Goal: Transaction & Acquisition: Purchase product/service

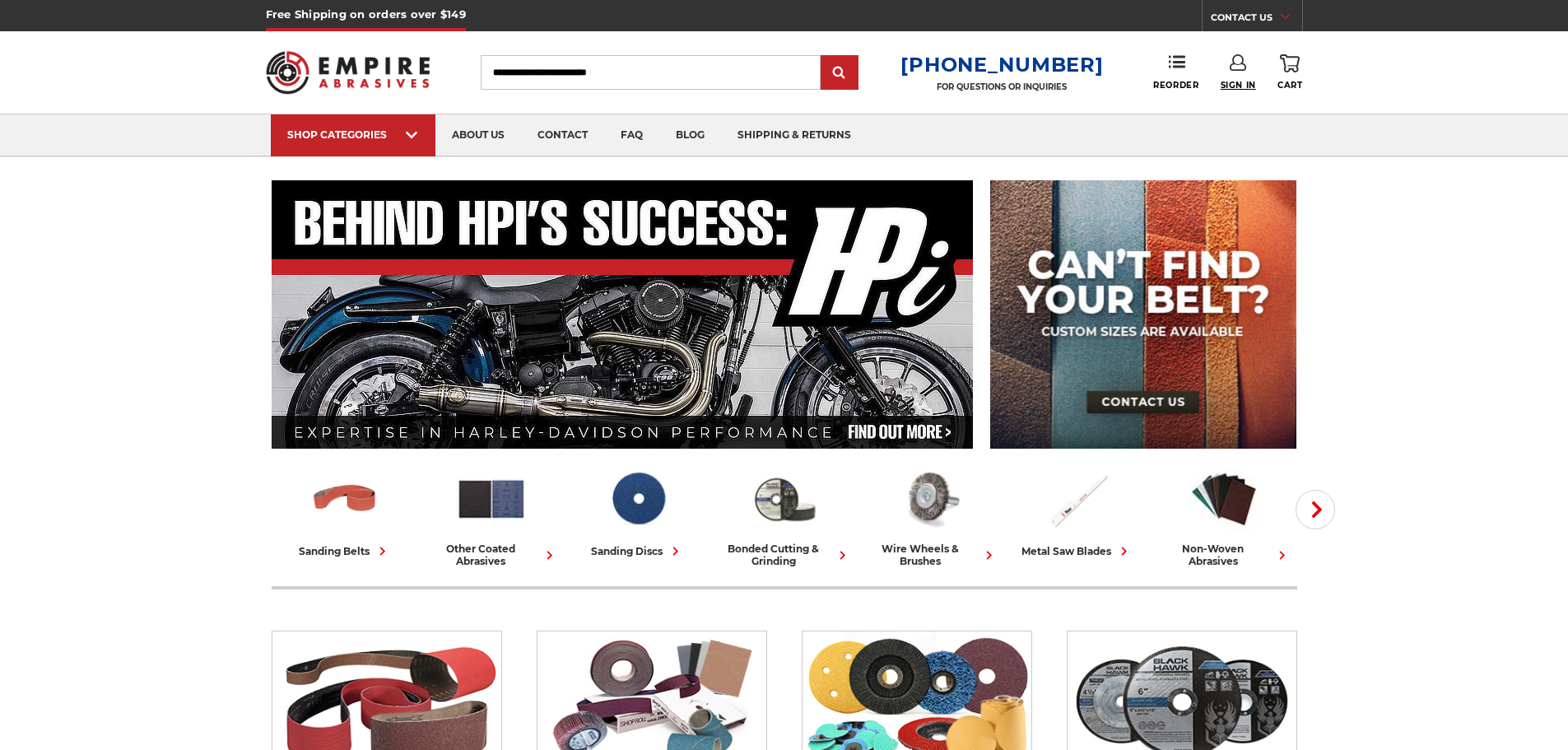
click at [1237, 85] on span "Sign In" at bounding box center [1238, 85] width 35 height 11
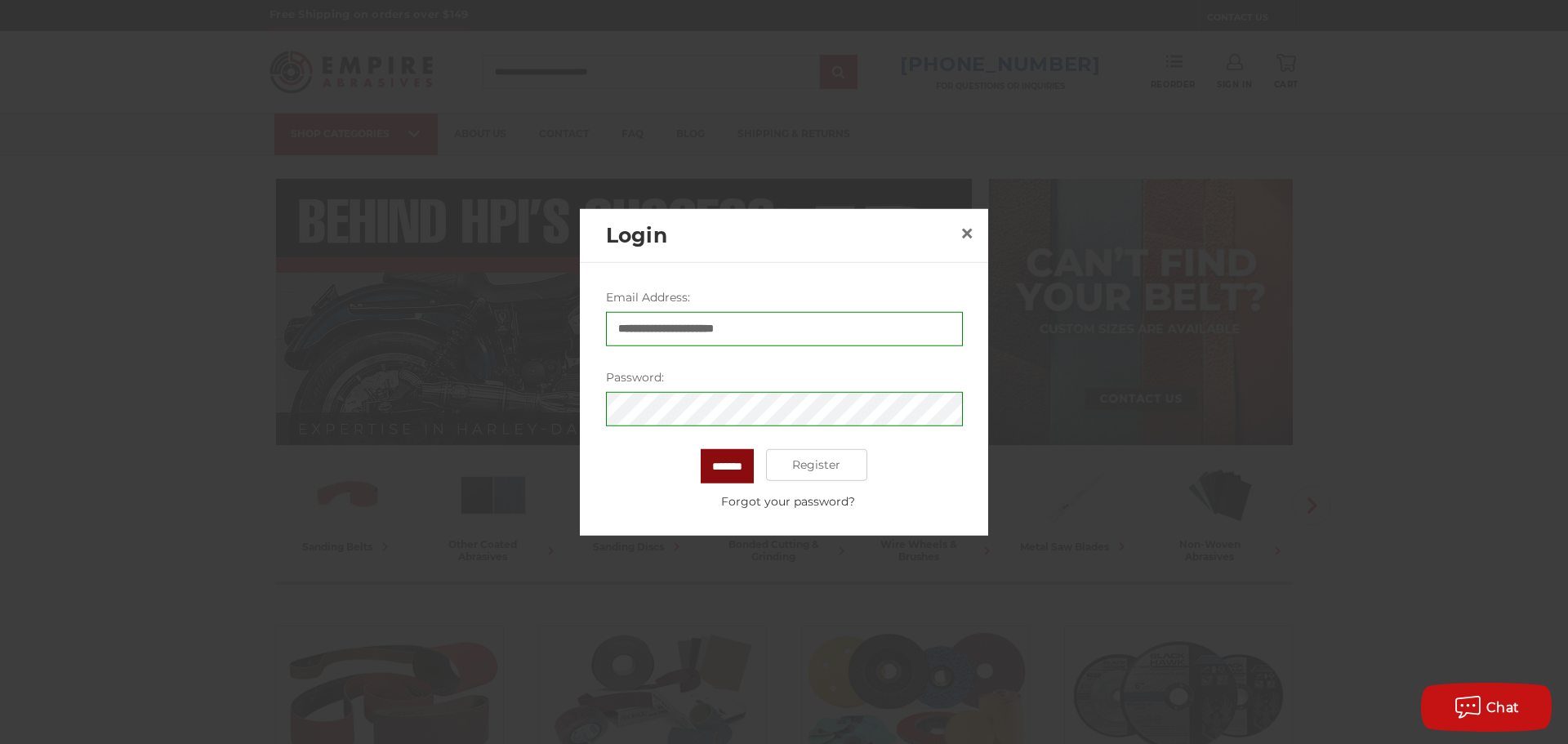
click at [729, 464] on input "*******" at bounding box center [727, 466] width 53 height 35
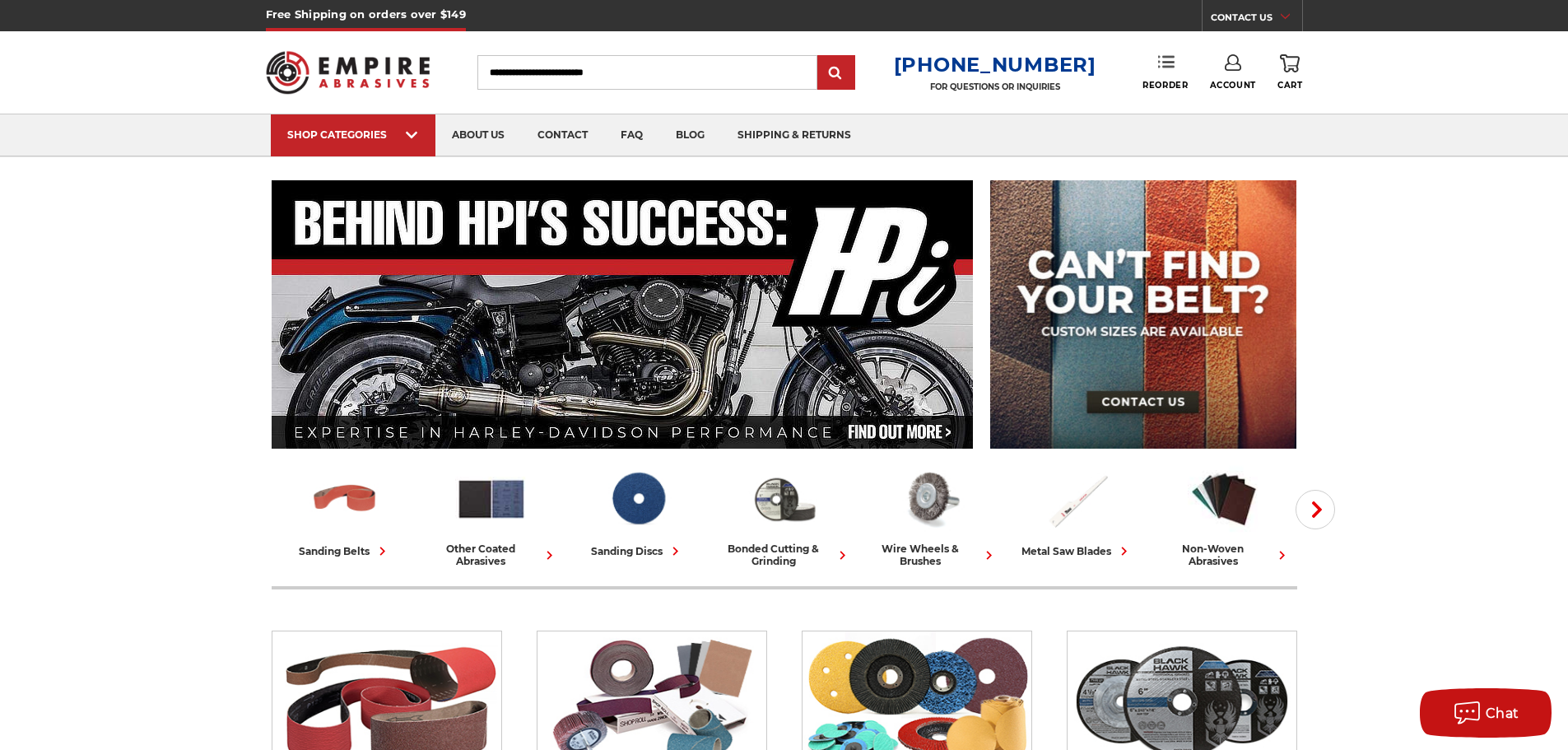
click at [1173, 61] on icon at bounding box center [1166, 62] width 16 height 16
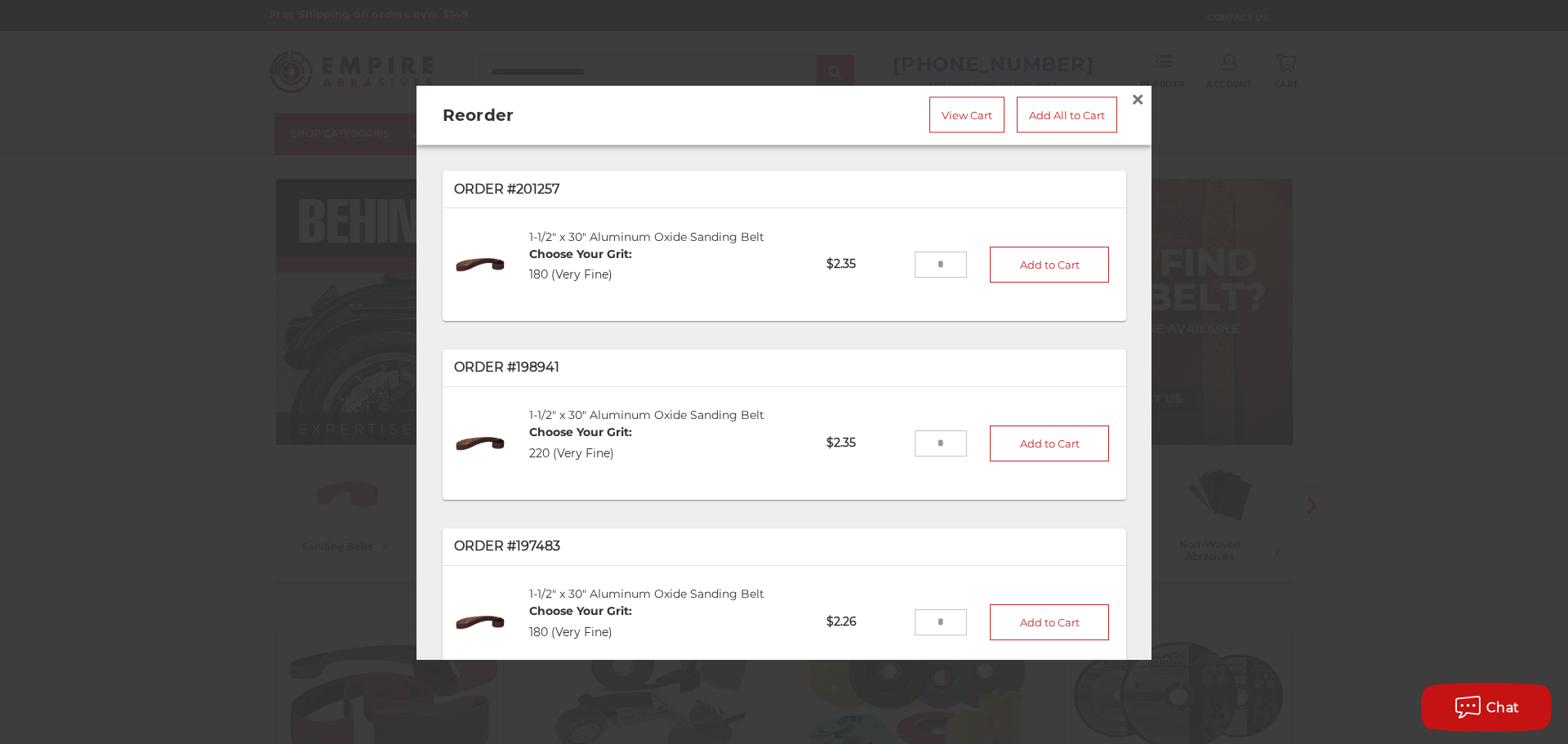
drag, startPoint x: 922, startPoint y: 252, endPoint x: 950, endPoint y: 252, distance: 28.0
click at [922, 252] on input "tel" at bounding box center [941, 265] width 53 height 26
type input "***"
click at [990, 251] on button "Add to Cart" at bounding box center [1049, 264] width 119 height 36
click at [921, 441] on input "tel" at bounding box center [941, 443] width 53 height 26
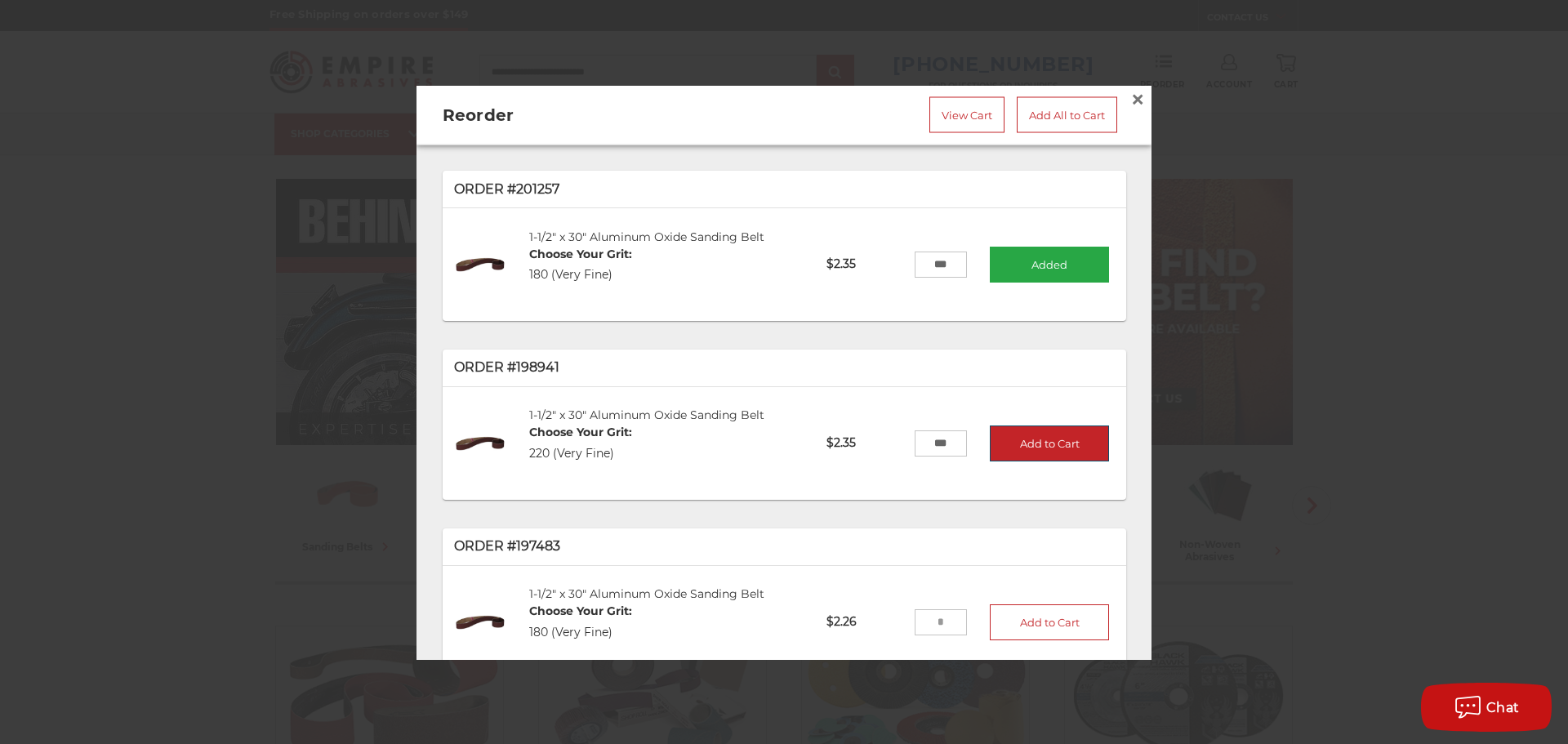
type input "***"
click at [1013, 431] on button "Add to Cart" at bounding box center [1049, 443] width 119 height 36
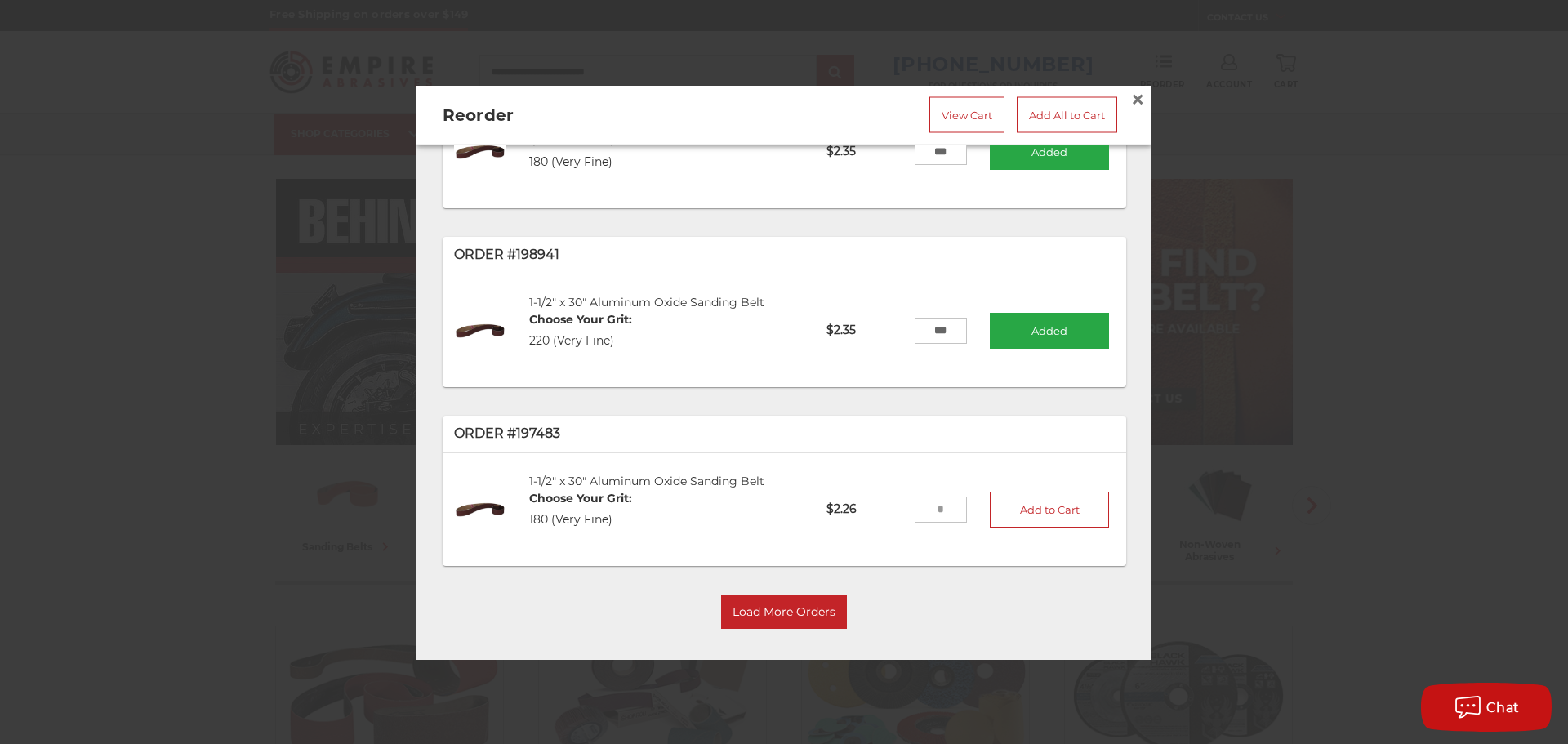
scroll to position [119, 0]
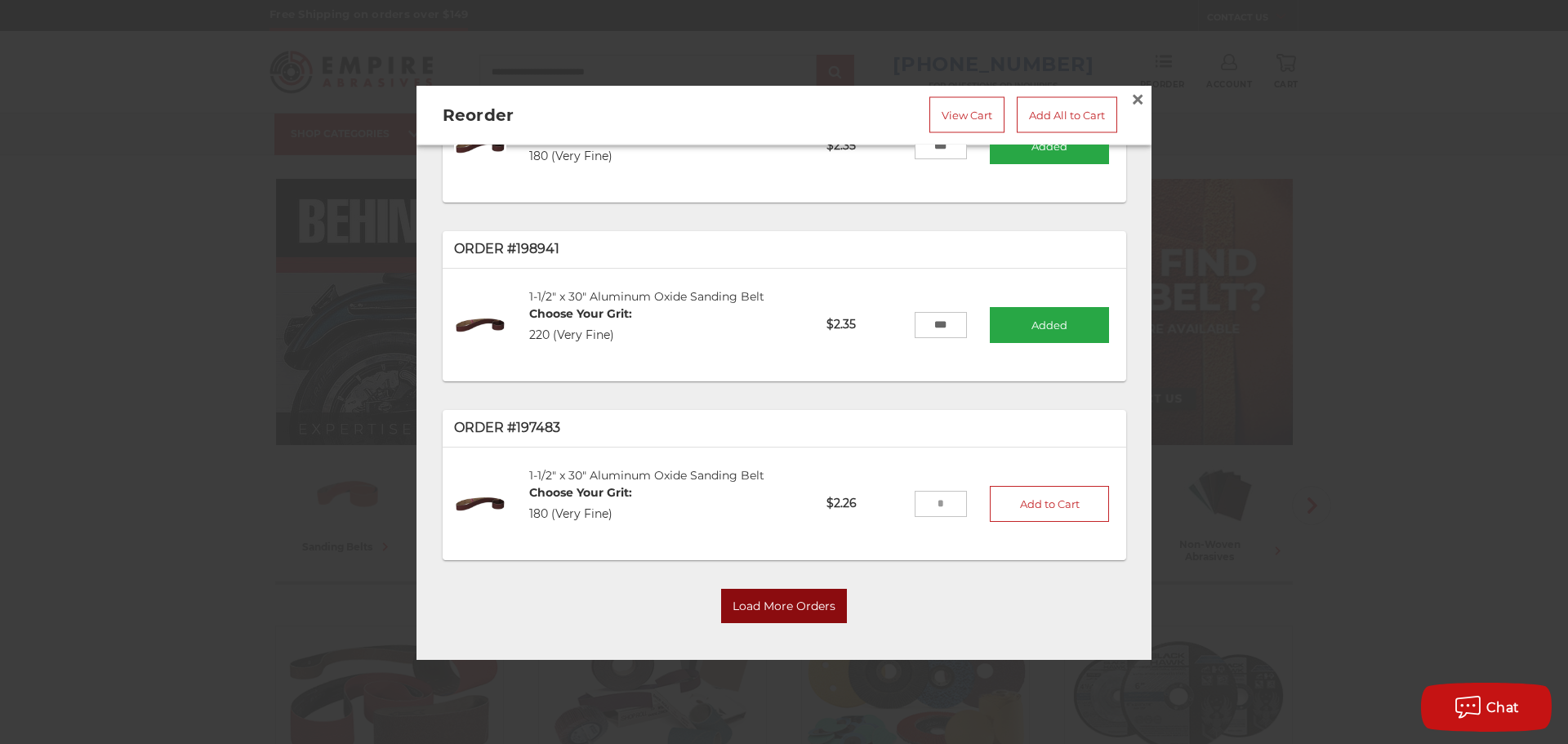
click at [810, 603] on button "Load More Orders" at bounding box center [784, 605] width 126 height 35
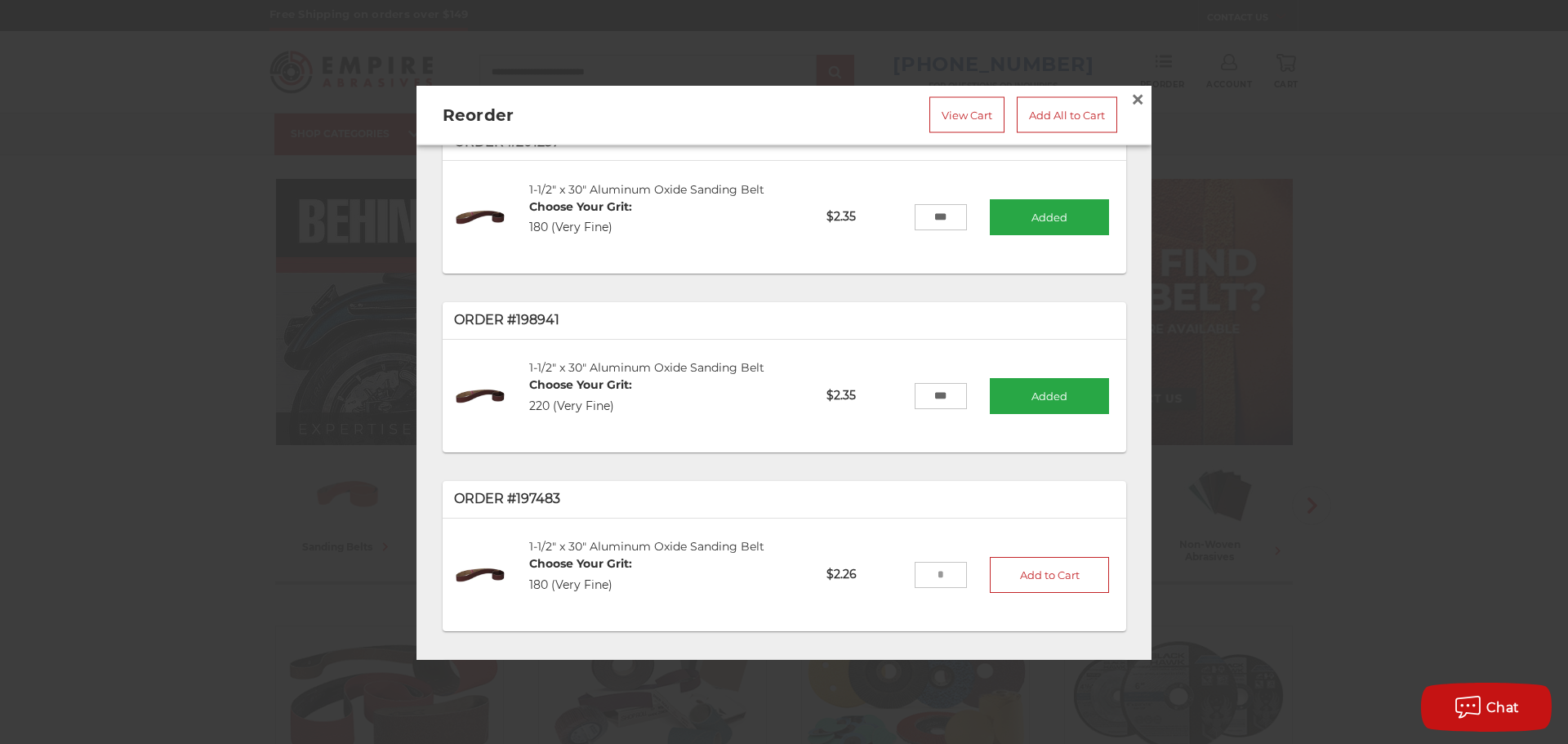
scroll to position [0, 0]
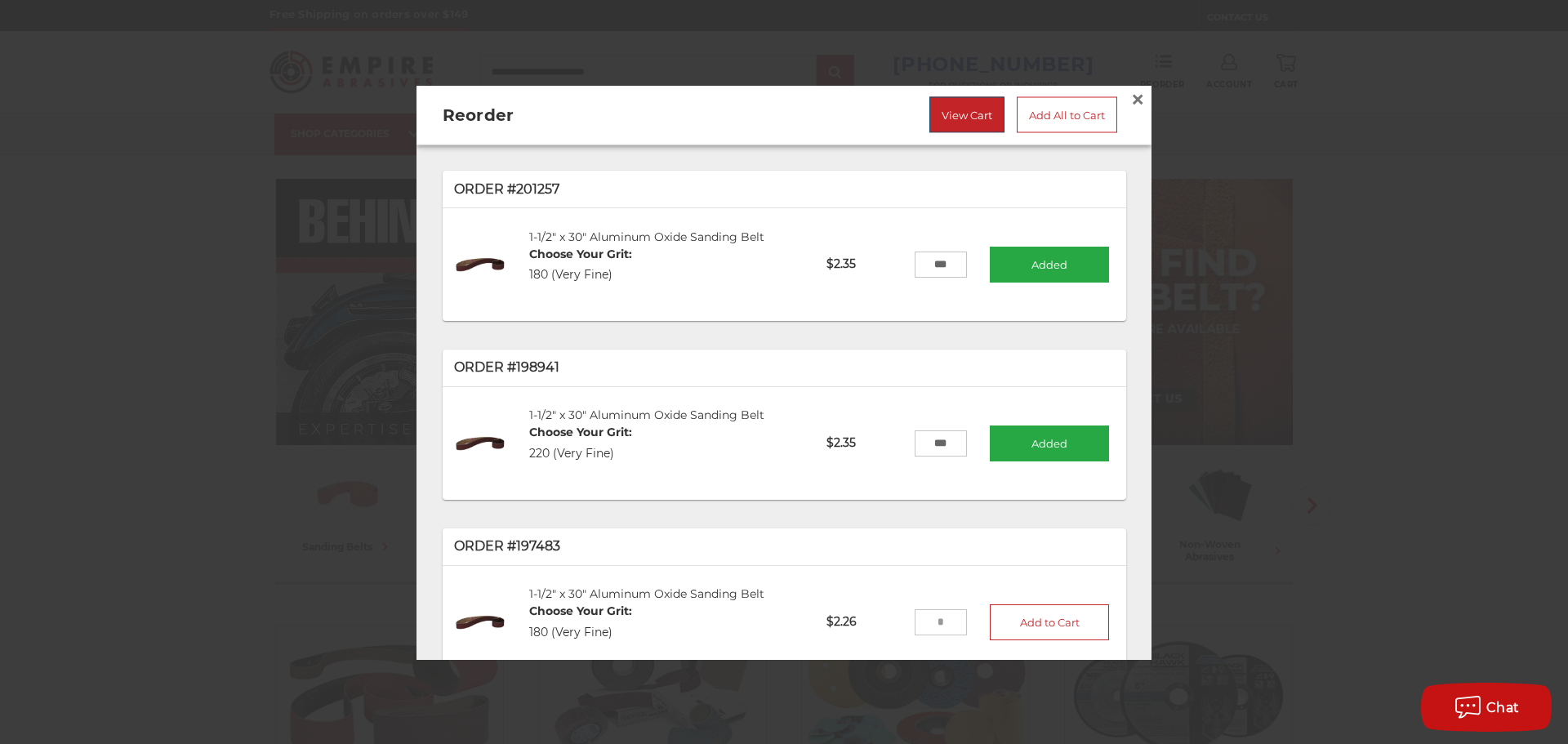
click at [948, 114] on link "View Cart" at bounding box center [967, 114] width 75 height 36
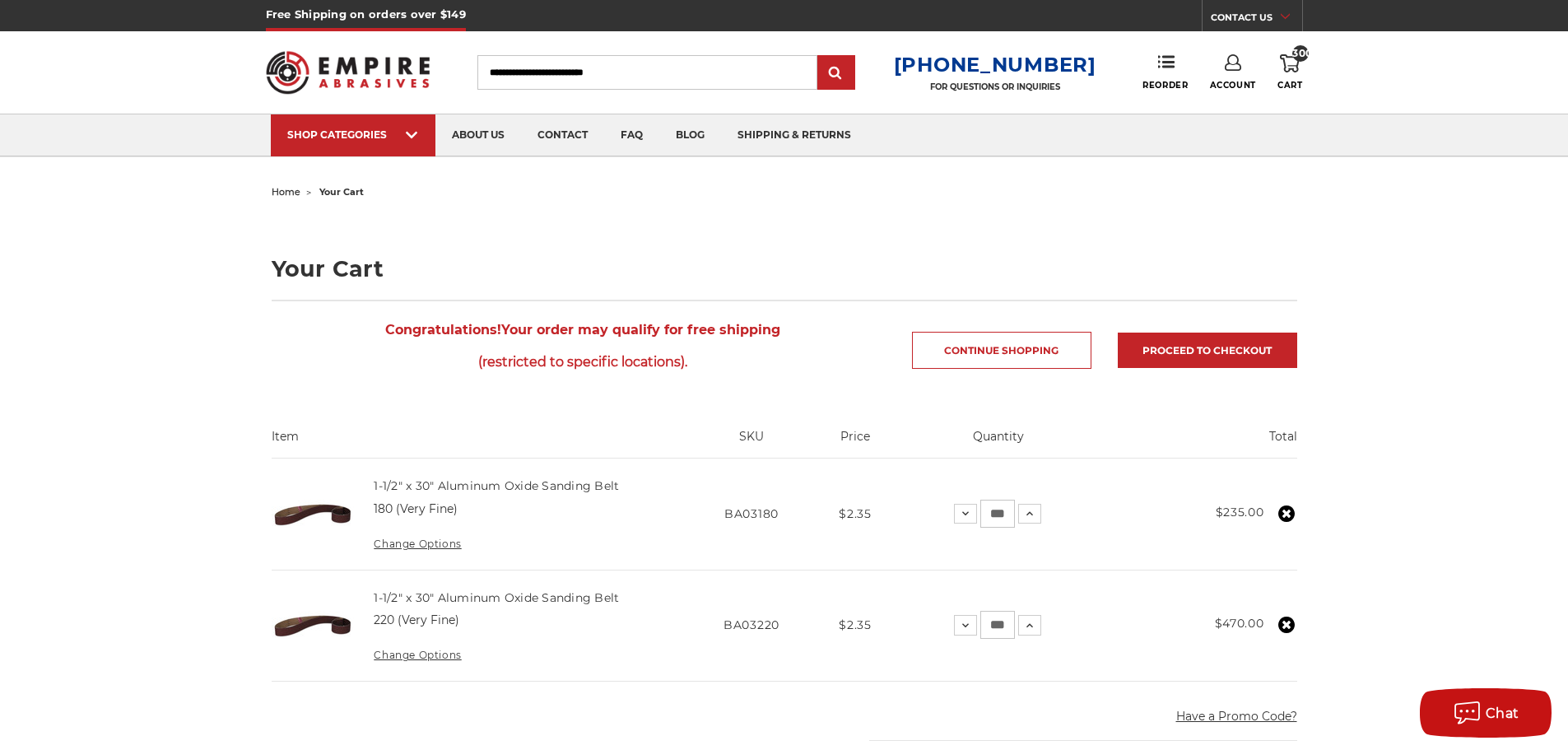
click at [679, 70] on input "Search" at bounding box center [647, 72] width 339 height 35
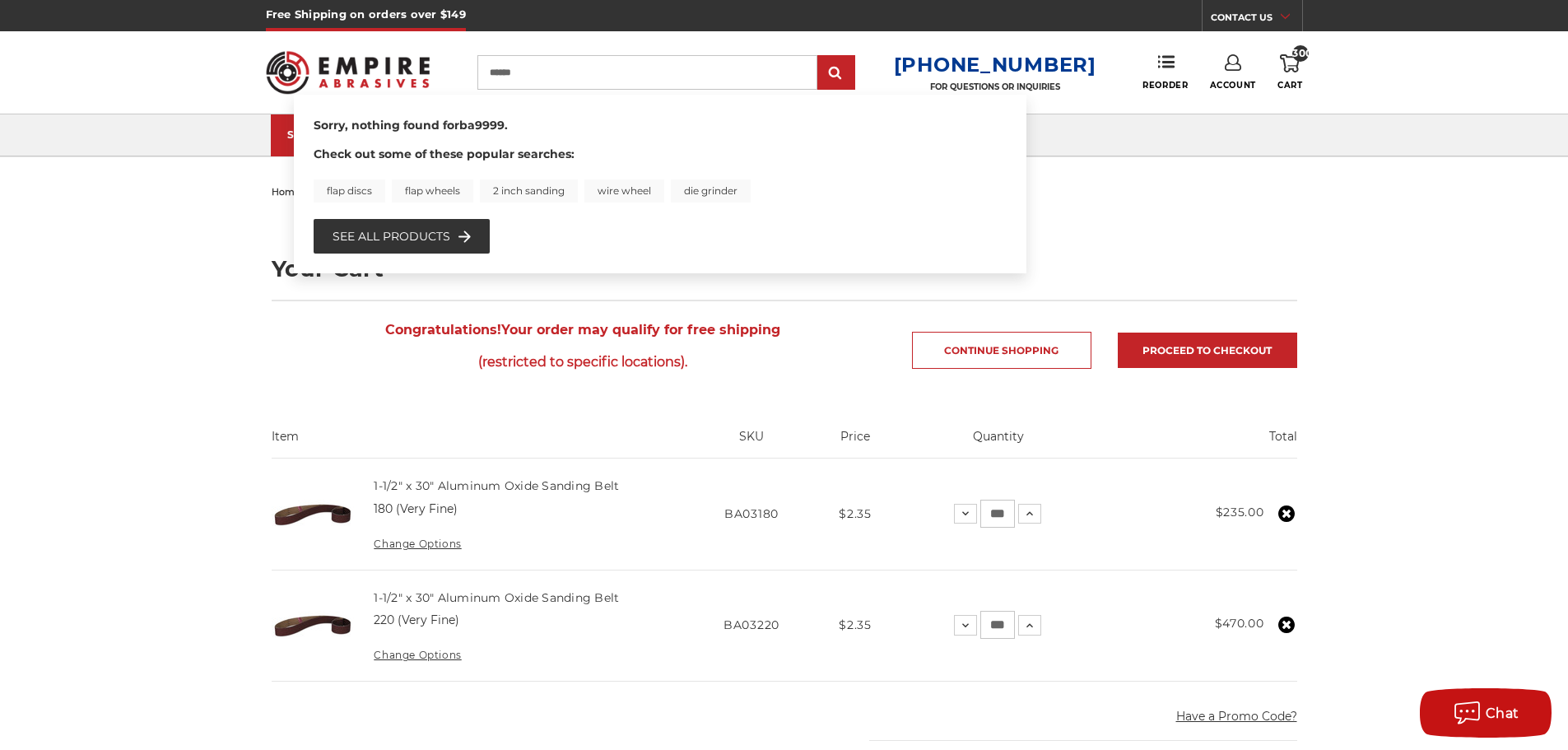
drag, startPoint x: 631, startPoint y: 81, endPoint x: 467, endPoint y: 97, distance: 164.8
type input "******"
click at [1291, 70] on icon at bounding box center [1290, 63] width 20 height 18
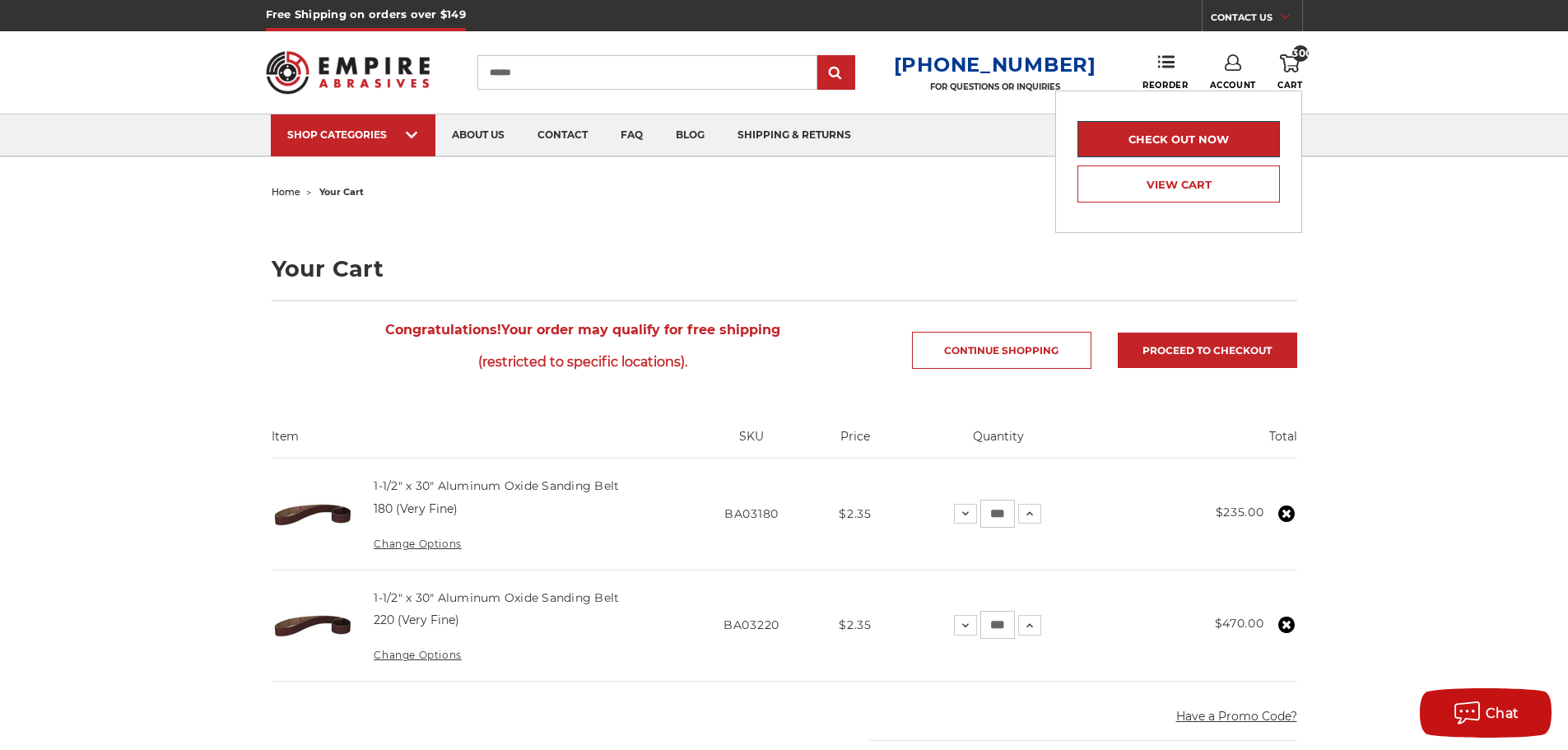
click at [1212, 128] on link "Check out now" at bounding box center [1178, 139] width 203 height 36
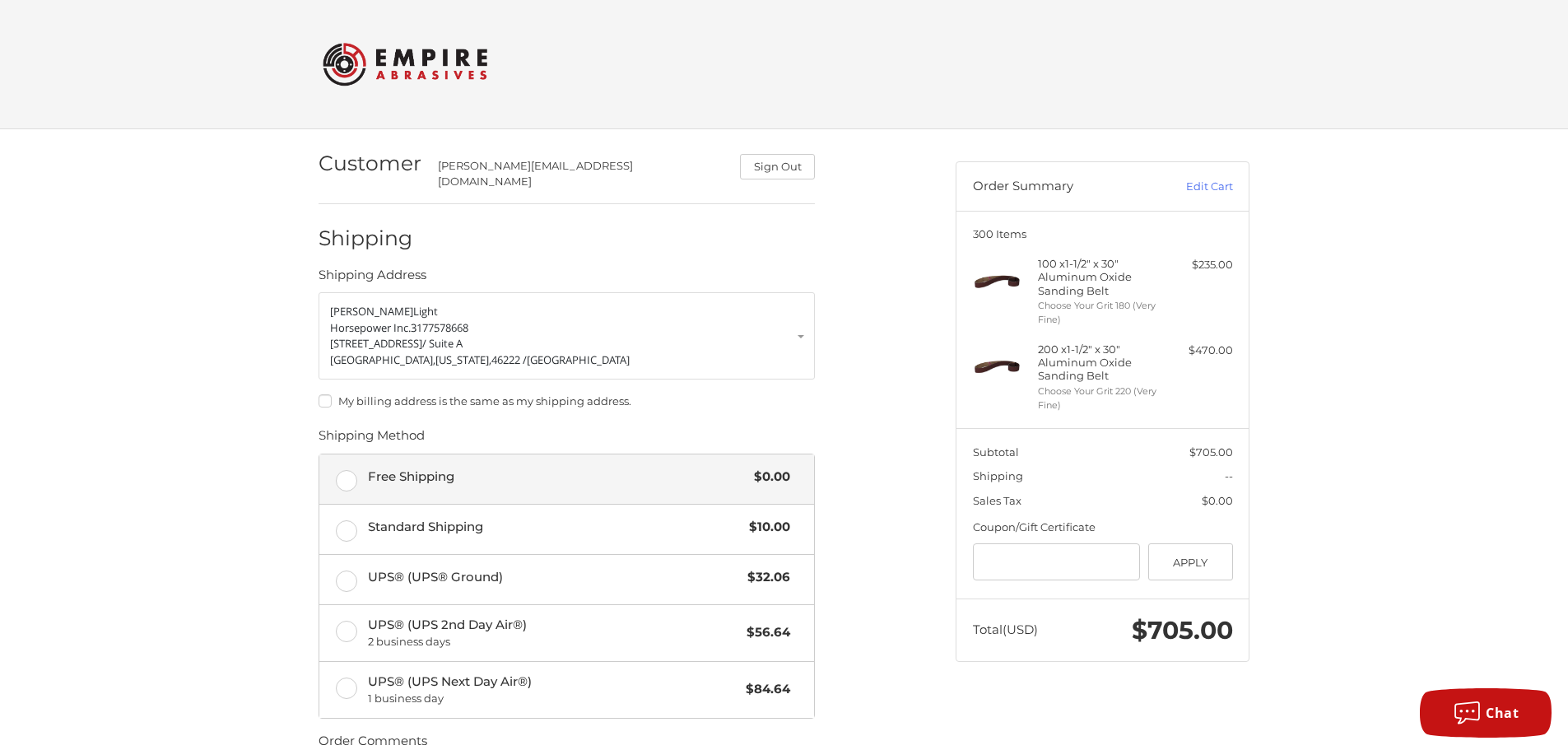
click at [574, 481] on label "Free Shipping $0.00" at bounding box center [566, 478] width 494 height 49
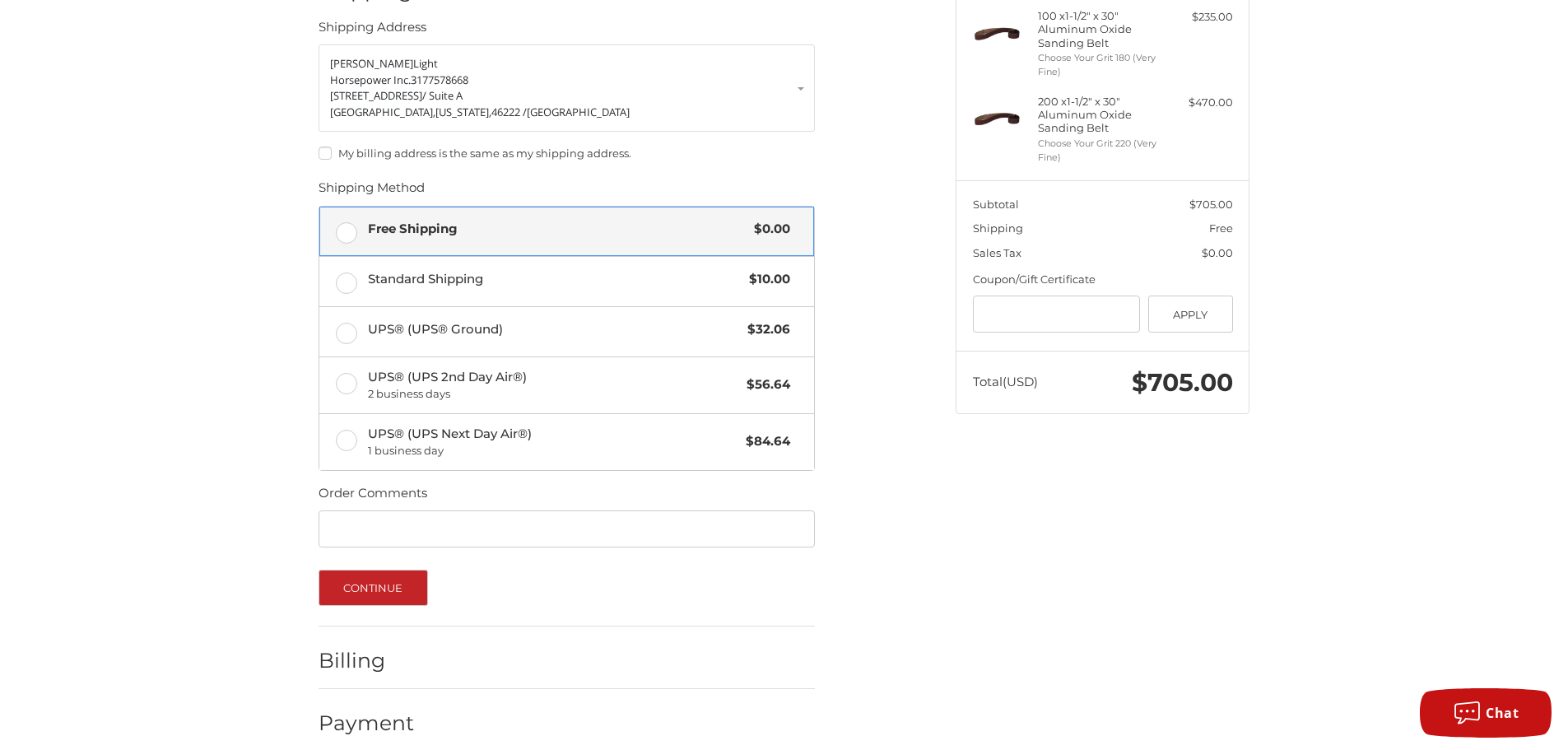
scroll to position [255, 0]
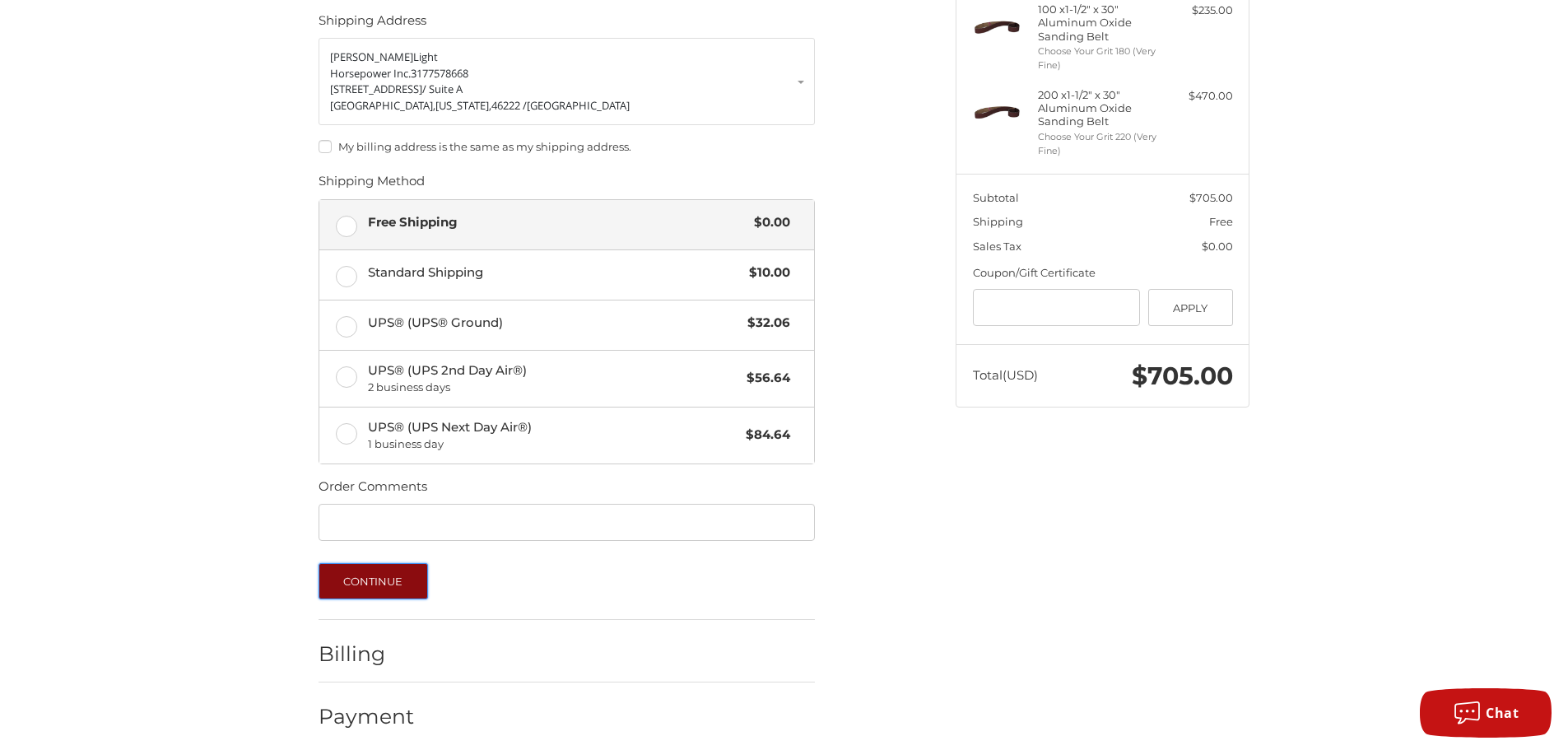
click at [358, 565] on button "Continue" at bounding box center [373, 581] width 110 height 36
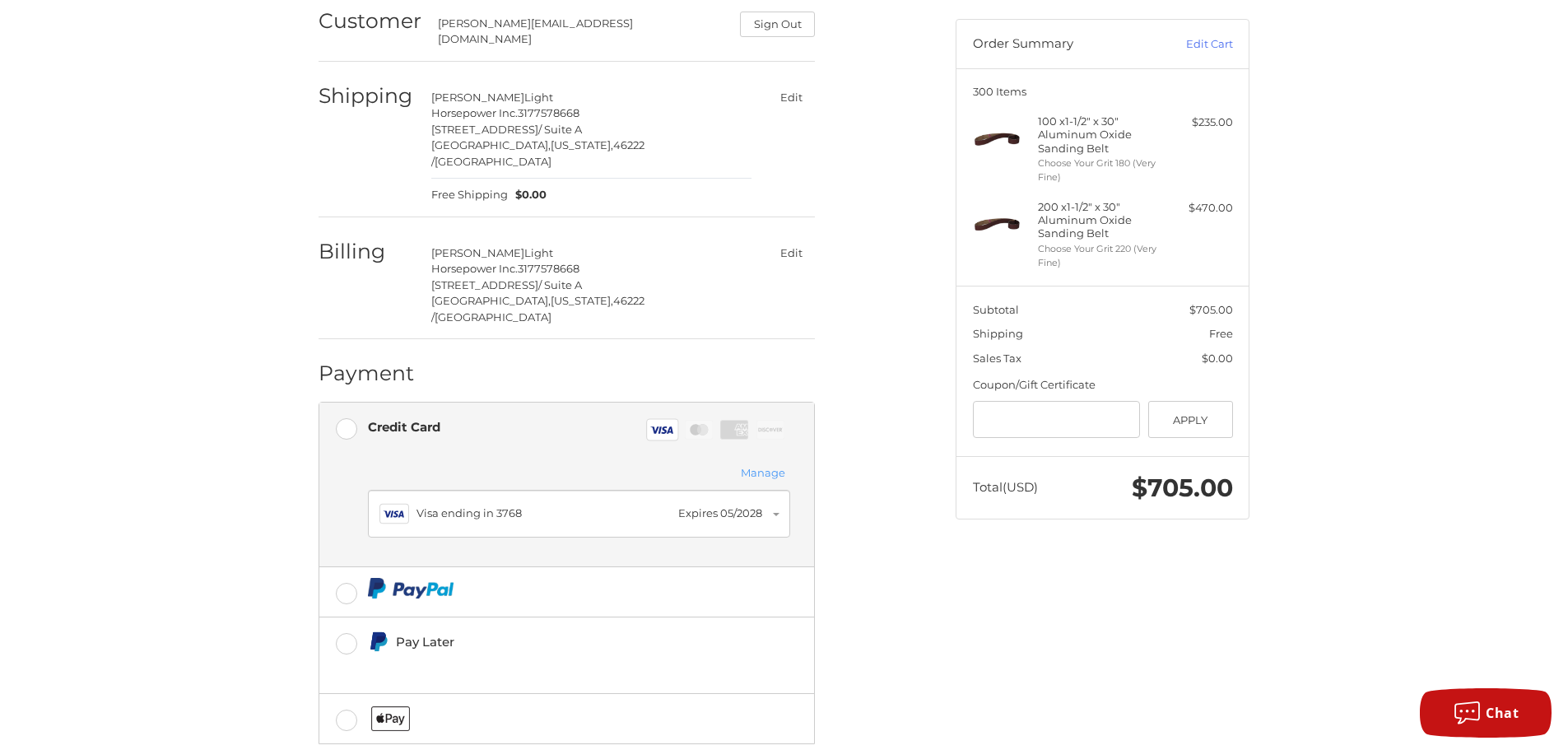
scroll to position [195, 0]
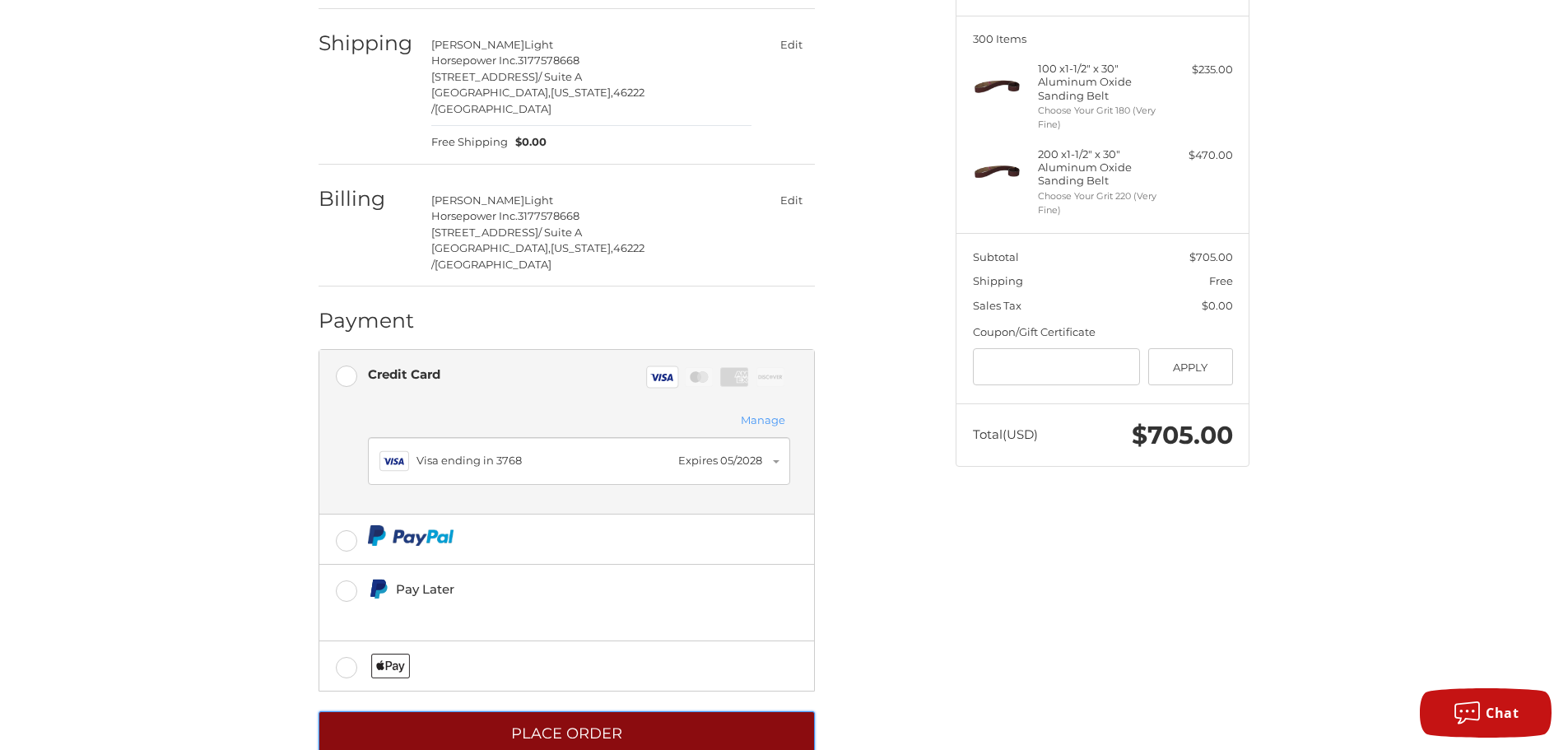
click at [556, 711] on button "Place Order" at bounding box center [566, 733] width 496 height 45
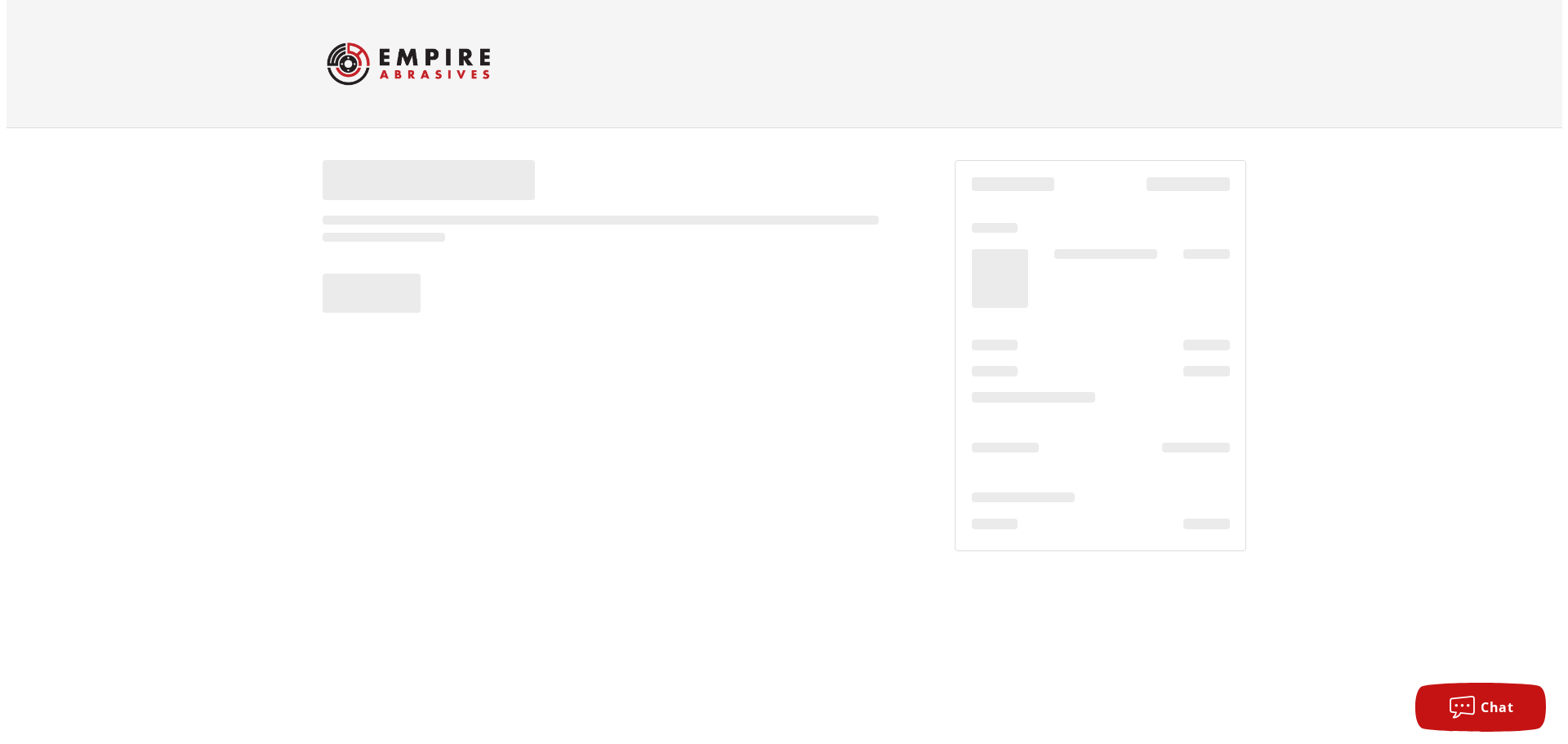
scroll to position [0, 0]
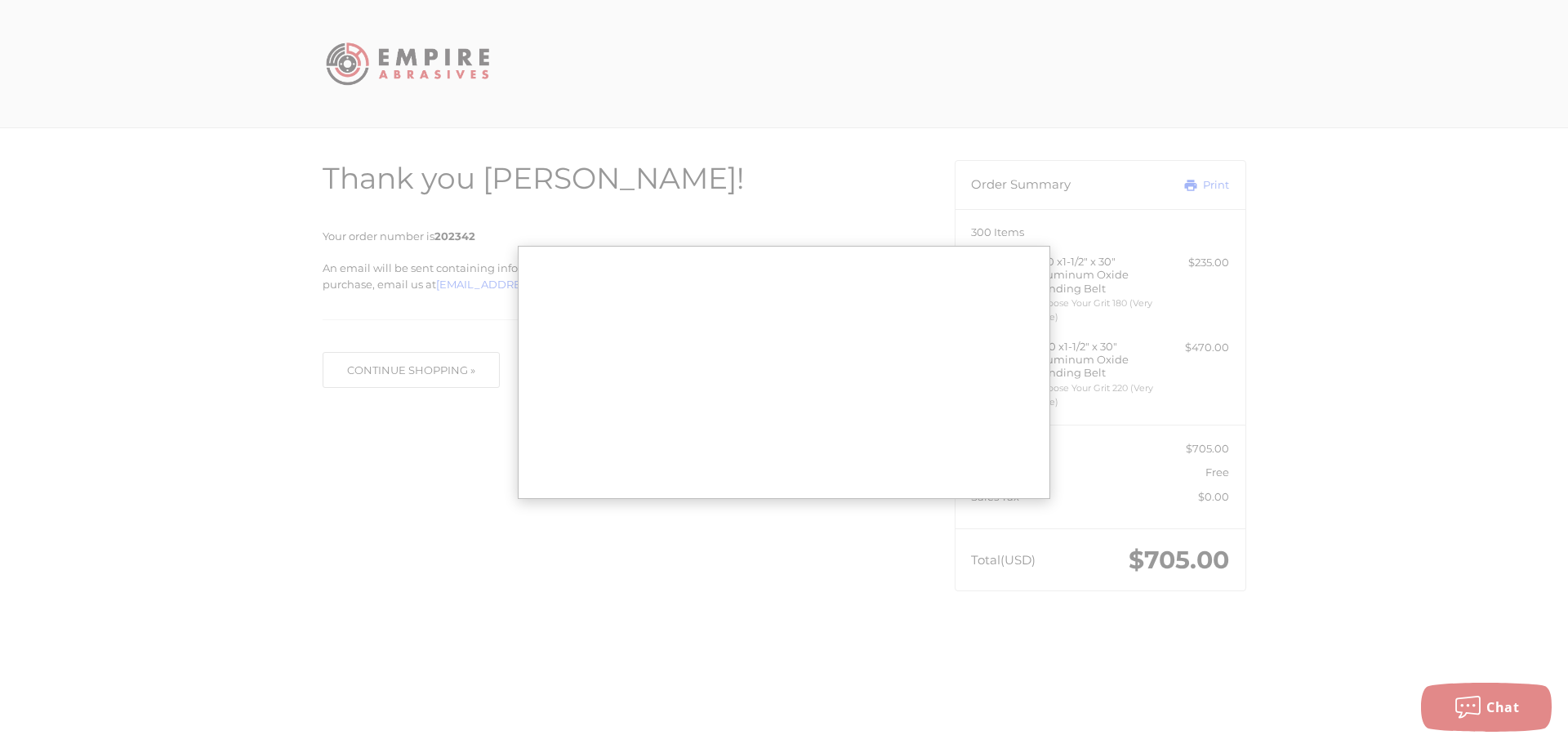
click at [1200, 187] on div at bounding box center [784, 372] width 1568 height 744
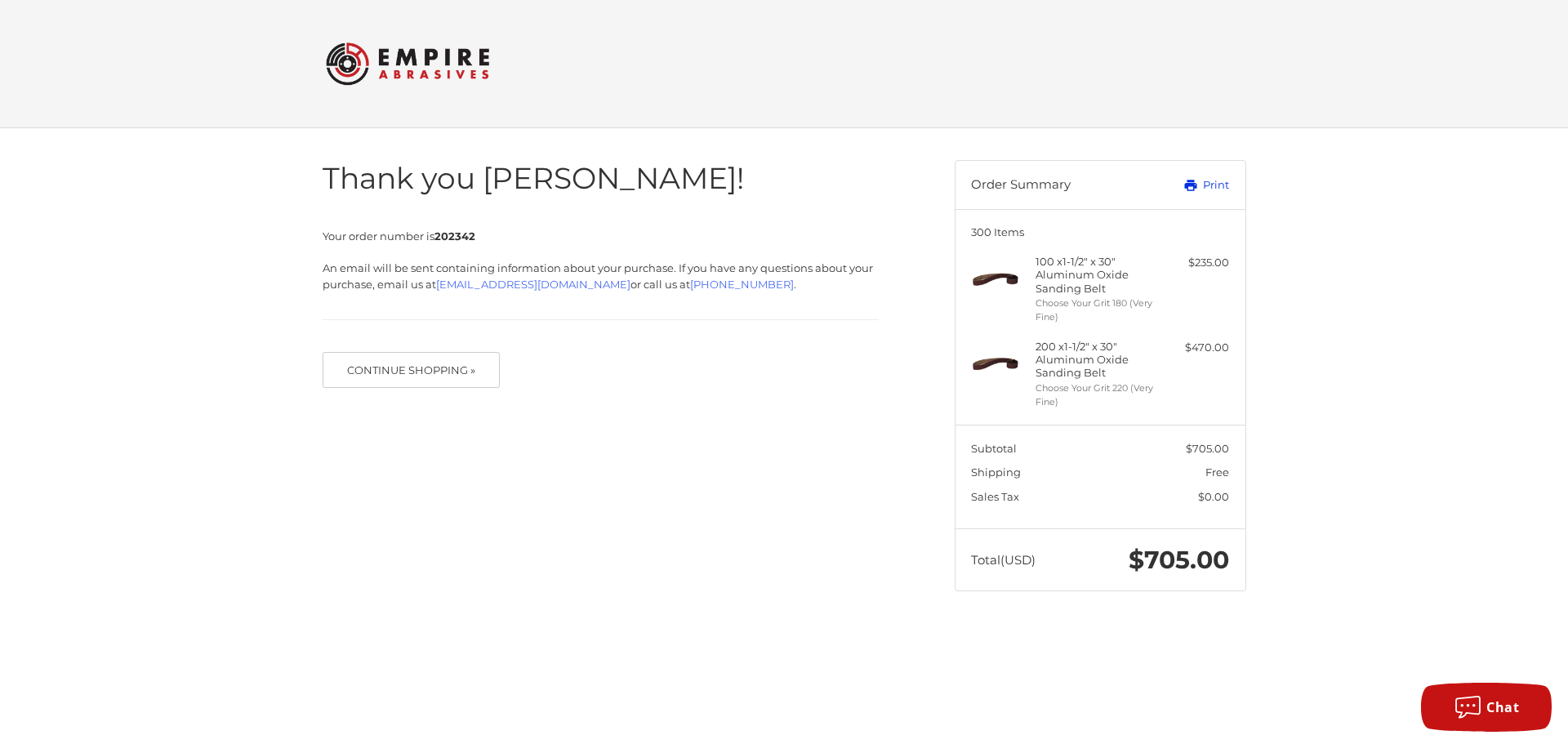
click at [1195, 185] on icon at bounding box center [1191, 185] width 12 height 12
drag, startPoint x: 1223, startPoint y: 183, endPoint x: 1206, endPoint y: 627, distance: 444.3
click at [1223, 183] on link "Print" at bounding box center [1189, 185] width 81 height 16
